Goal: Check status: Check status

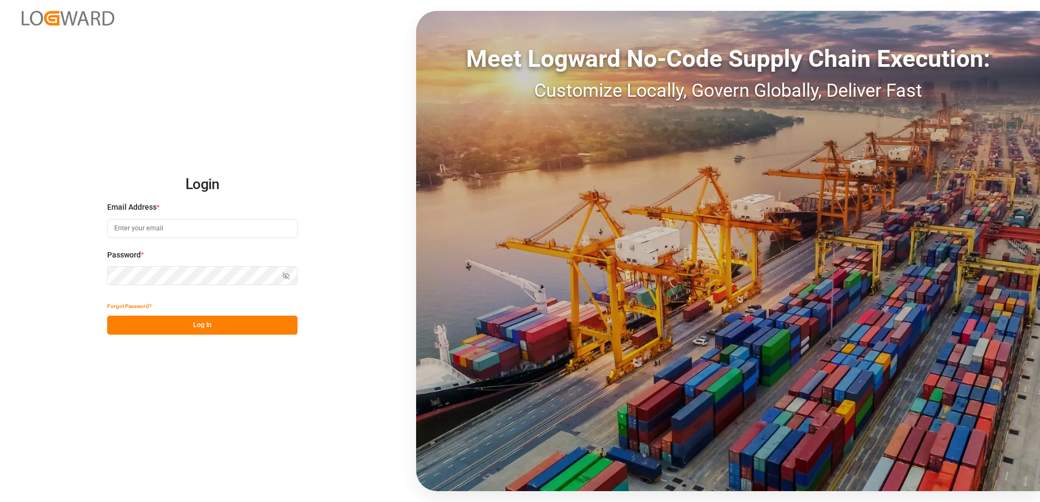
type input "christopher.desimone@shiftx.eu"
click at [233, 332] on button "Log In" at bounding box center [202, 325] width 190 height 19
